Goal: Task Accomplishment & Management: Complete application form

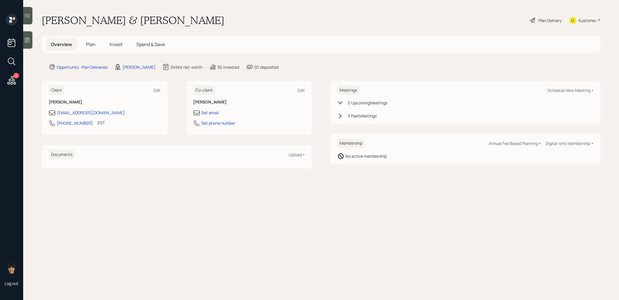
click at [90, 42] on span "Plan" at bounding box center [91, 44] width 10 height 6
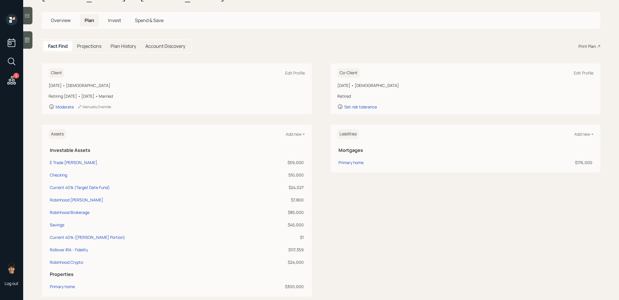
scroll to position [28, 0]
